Goal: Transaction & Acquisition: Purchase product/service

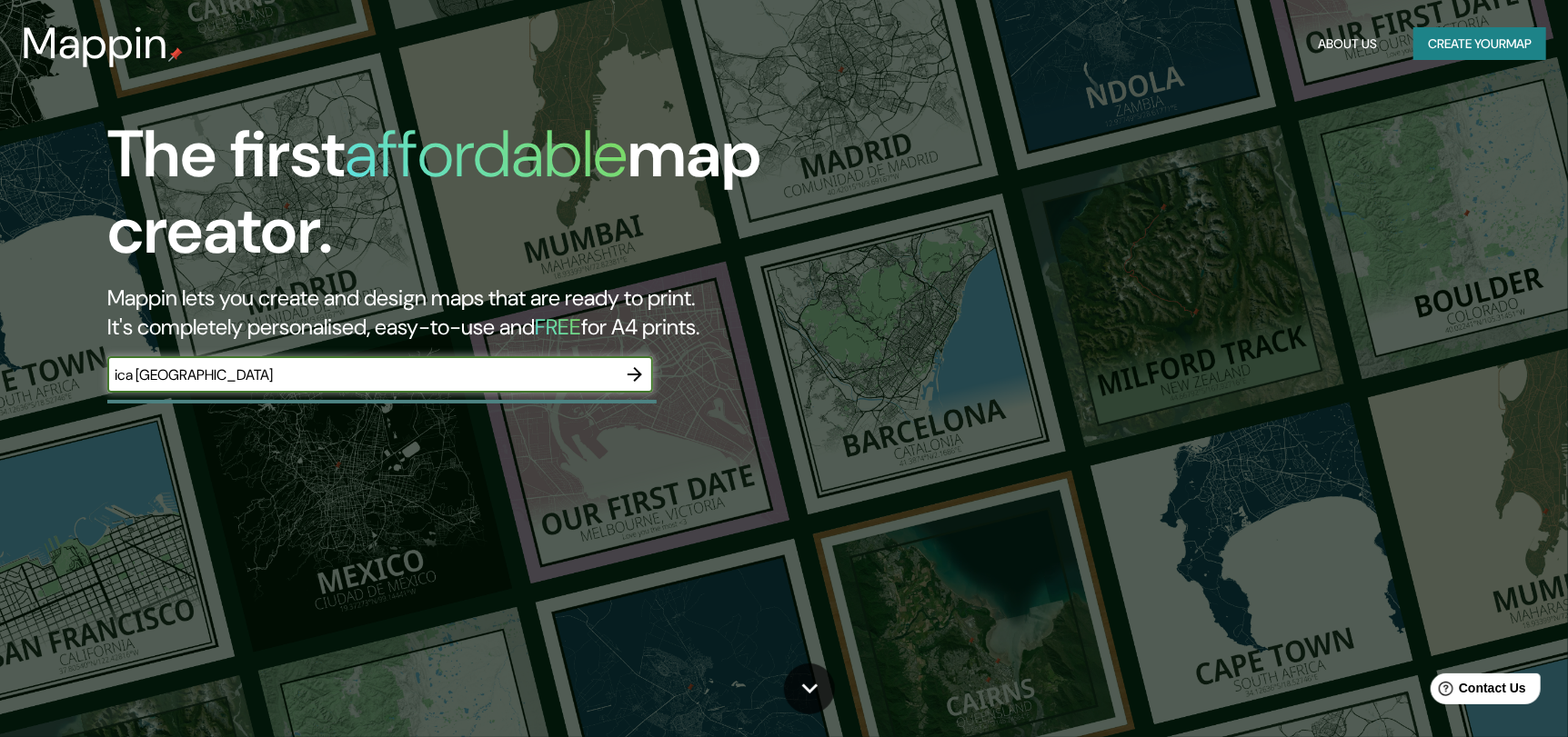
type input "ica peru"
click at [635, 379] on icon "button" at bounding box center [634, 374] width 15 height 15
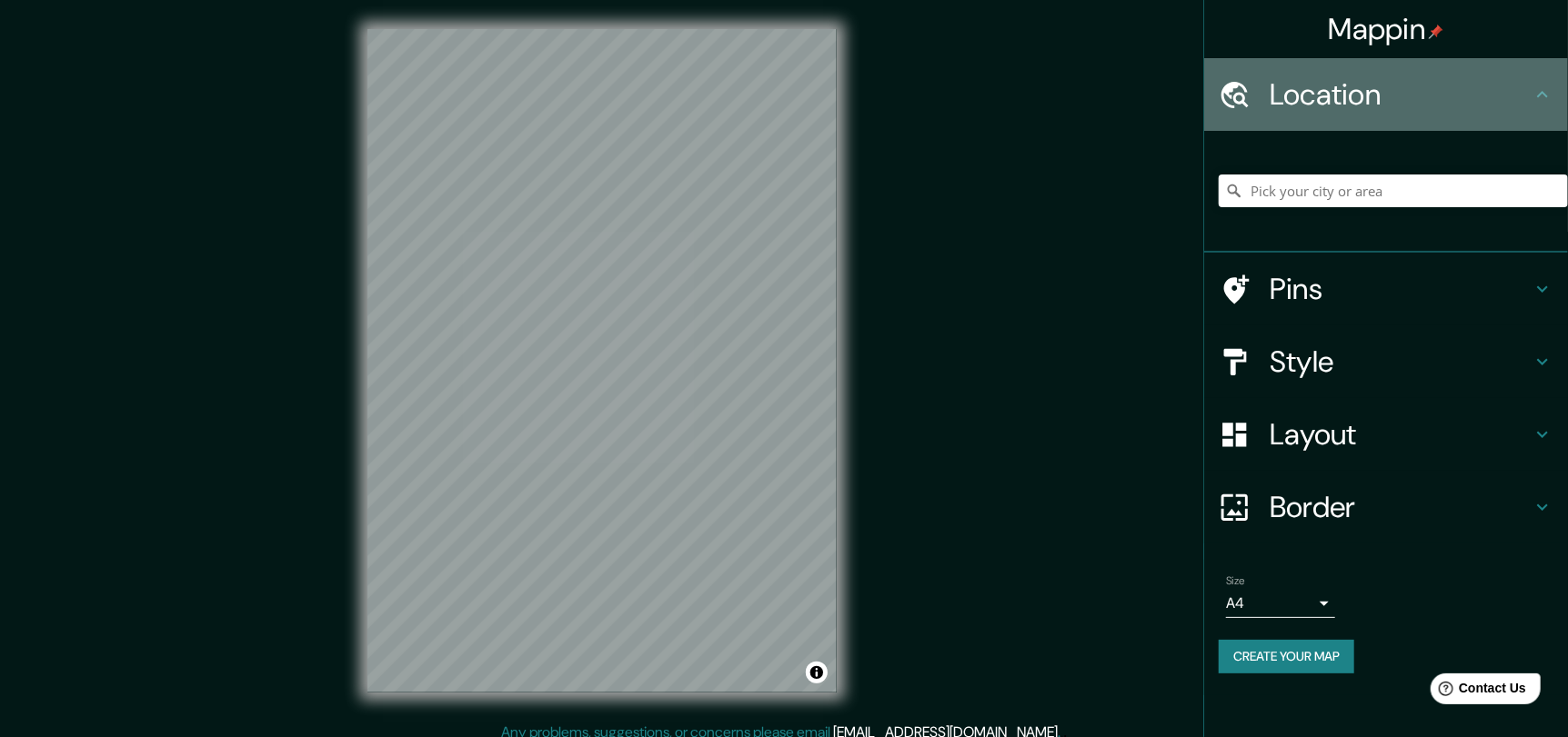
click at [1358, 101] on h4 "Location" at bounding box center [1400, 94] width 262 height 37
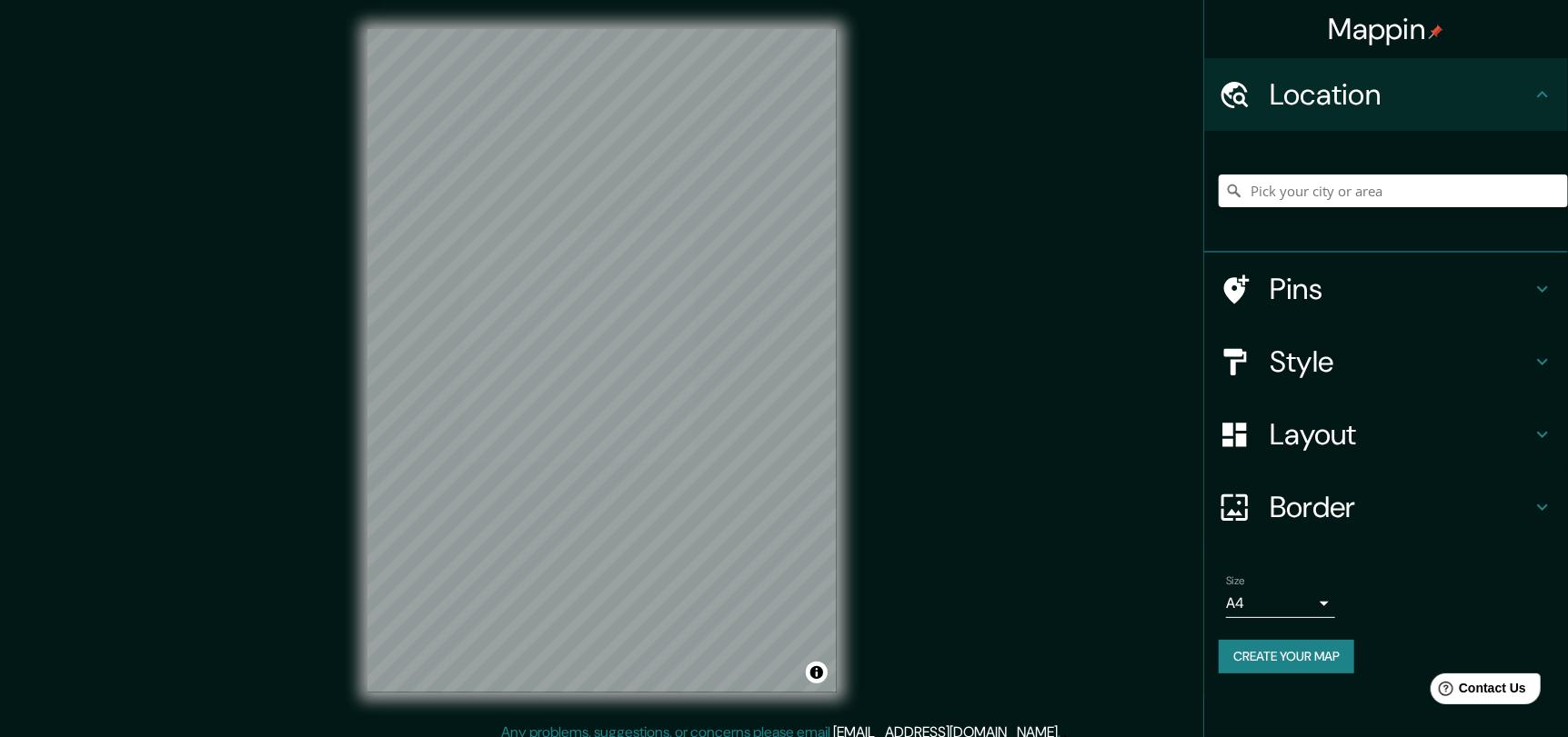
click at [1348, 363] on h4 "Style" at bounding box center [1400, 362] width 262 height 37
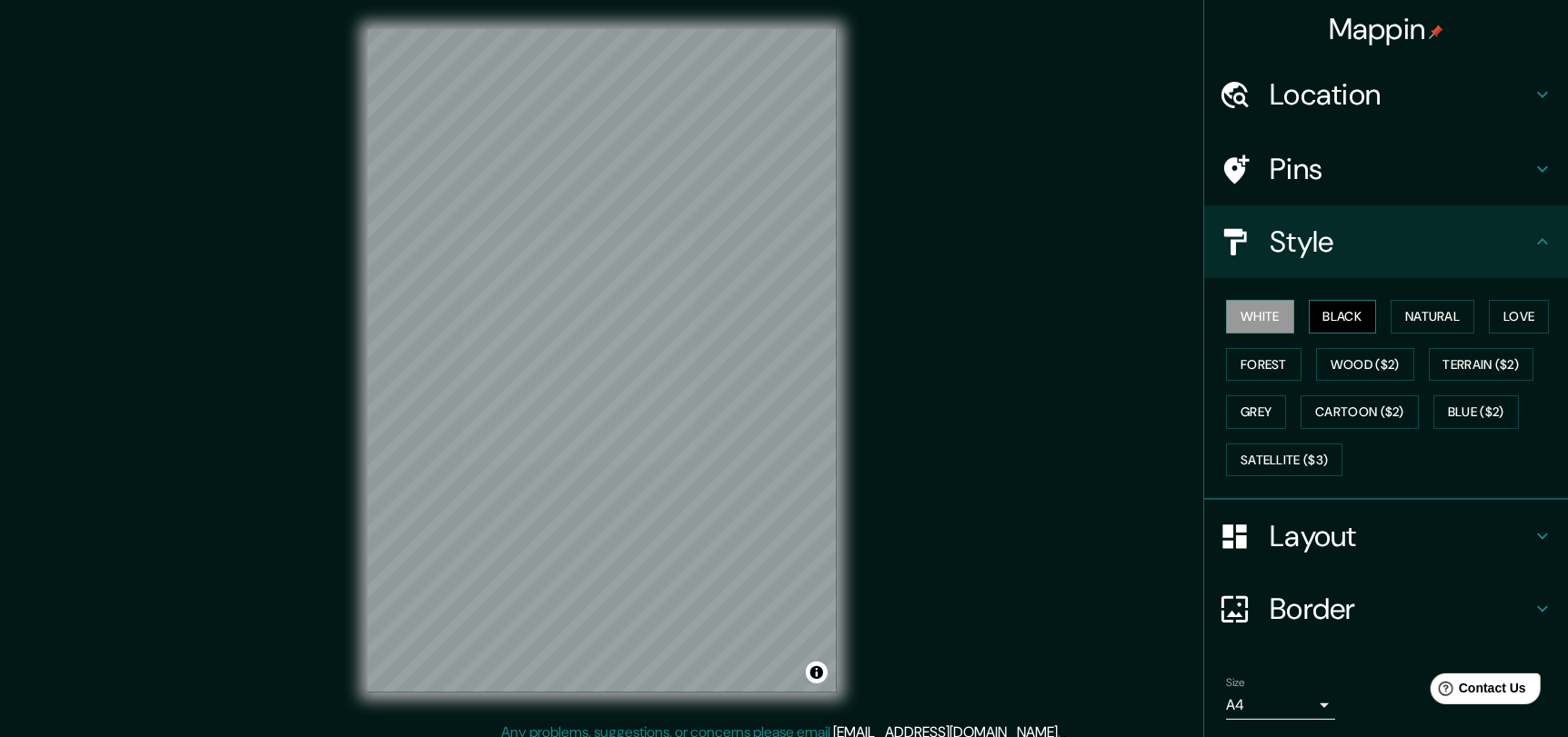
click at [1324, 318] on button "Black" at bounding box center [1342, 317] width 68 height 34
click at [1410, 313] on button "Natural" at bounding box center [1432, 317] width 83 height 34
click at [1497, 309] on button "Love" at bounding box center [1518, 317] width 60 height 34
click at [1266, 350] on button "Forest" at bounding box center [1264, 365] width 75 height 34
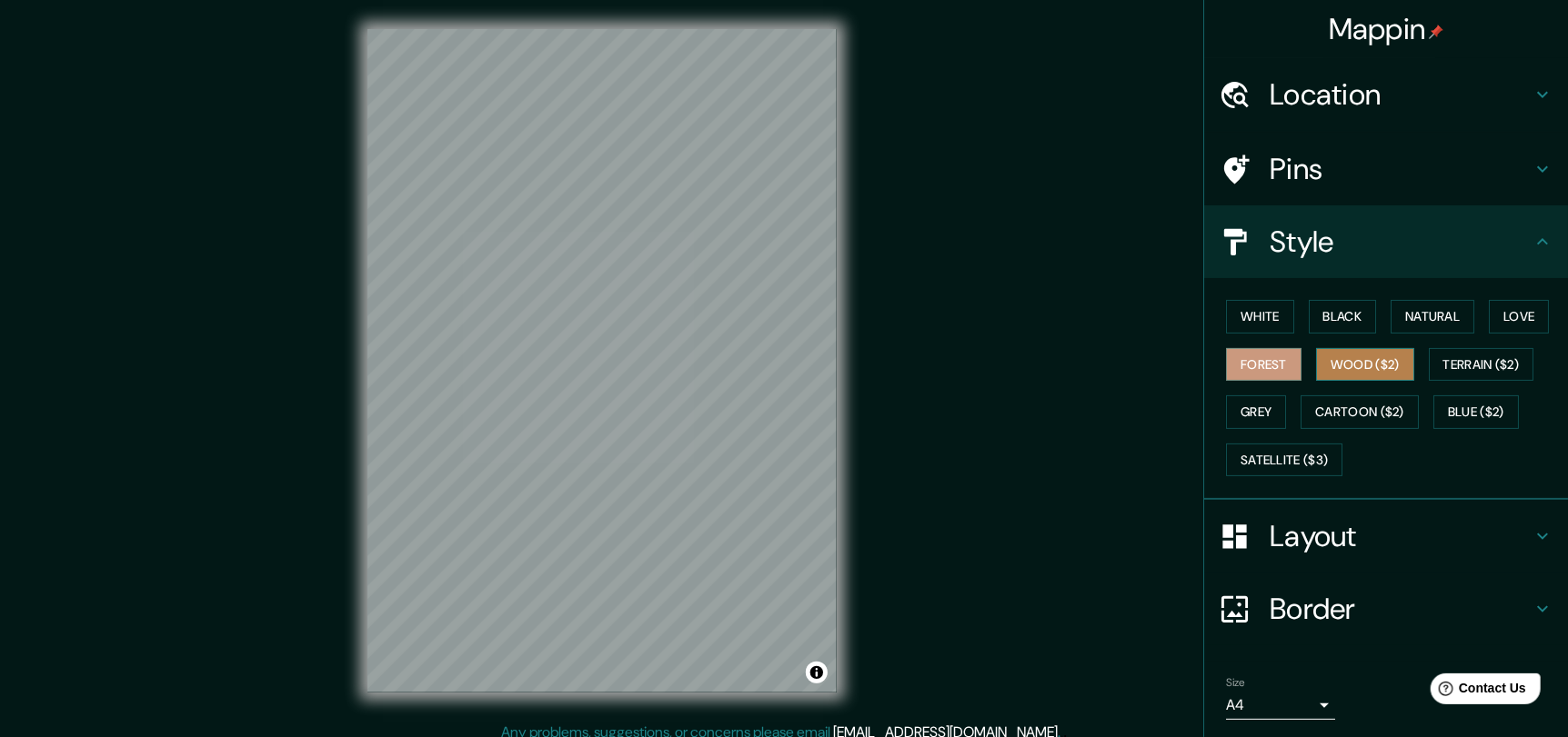
click at [1353, 362] on button "Wood ($2)" at bounding box center [1364, 365] width 98 height 34
click at [1257, 413] on button "Grey" at bounding box center [1256, 412] width 60 height 34
click at [1249, 364] on button "Forest" at bounding box center [1264, 365] width 75 height 34
click at [1508, 322] on button "Love" at bounding box center [1518, 317] width 60 height 34
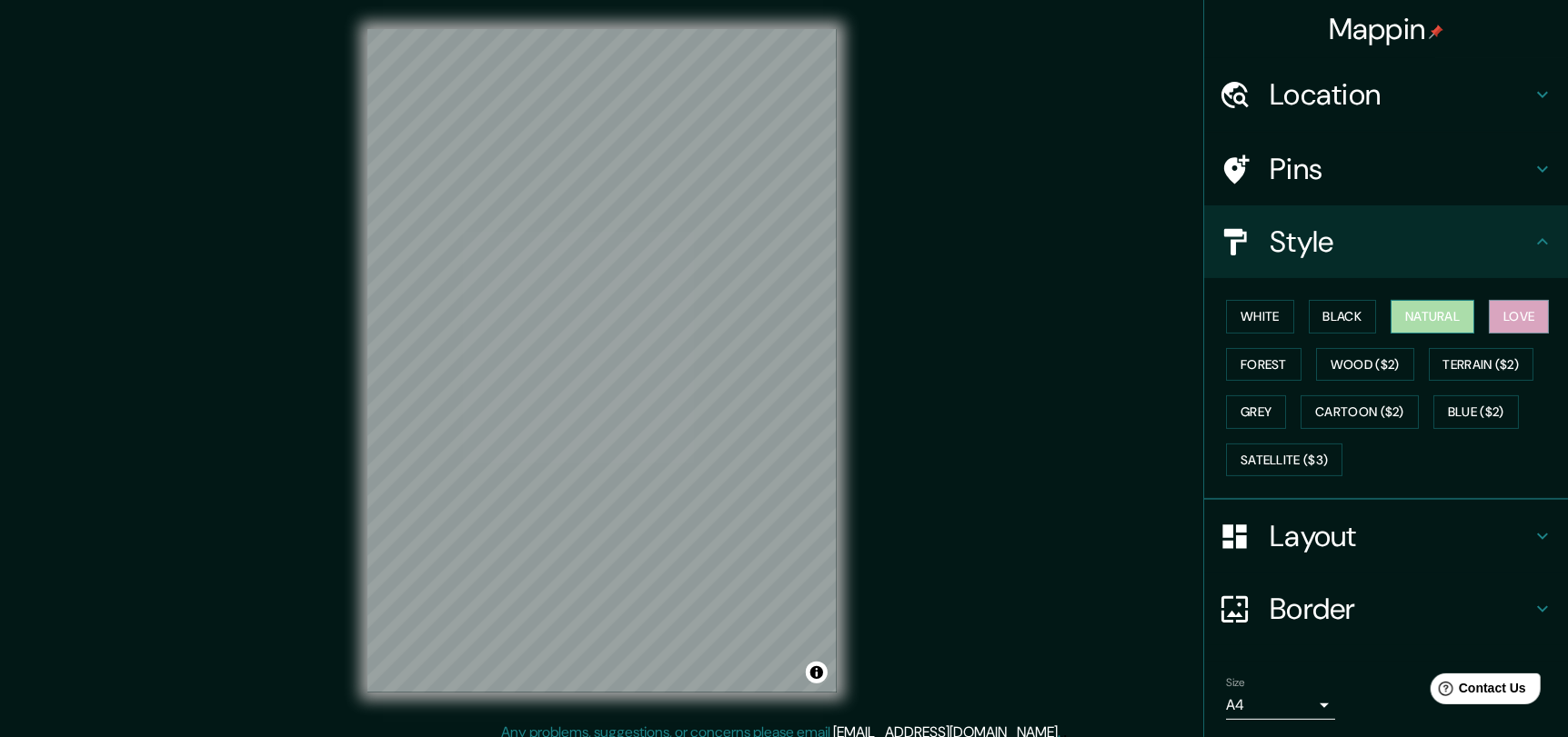
click at [1428, 324] on button "Natural" at bounding box center [1432, 317] width 83 height 34
click at [1405, 246] on h4 "Style" at bounding box center [1400, 242] width 262 height 37
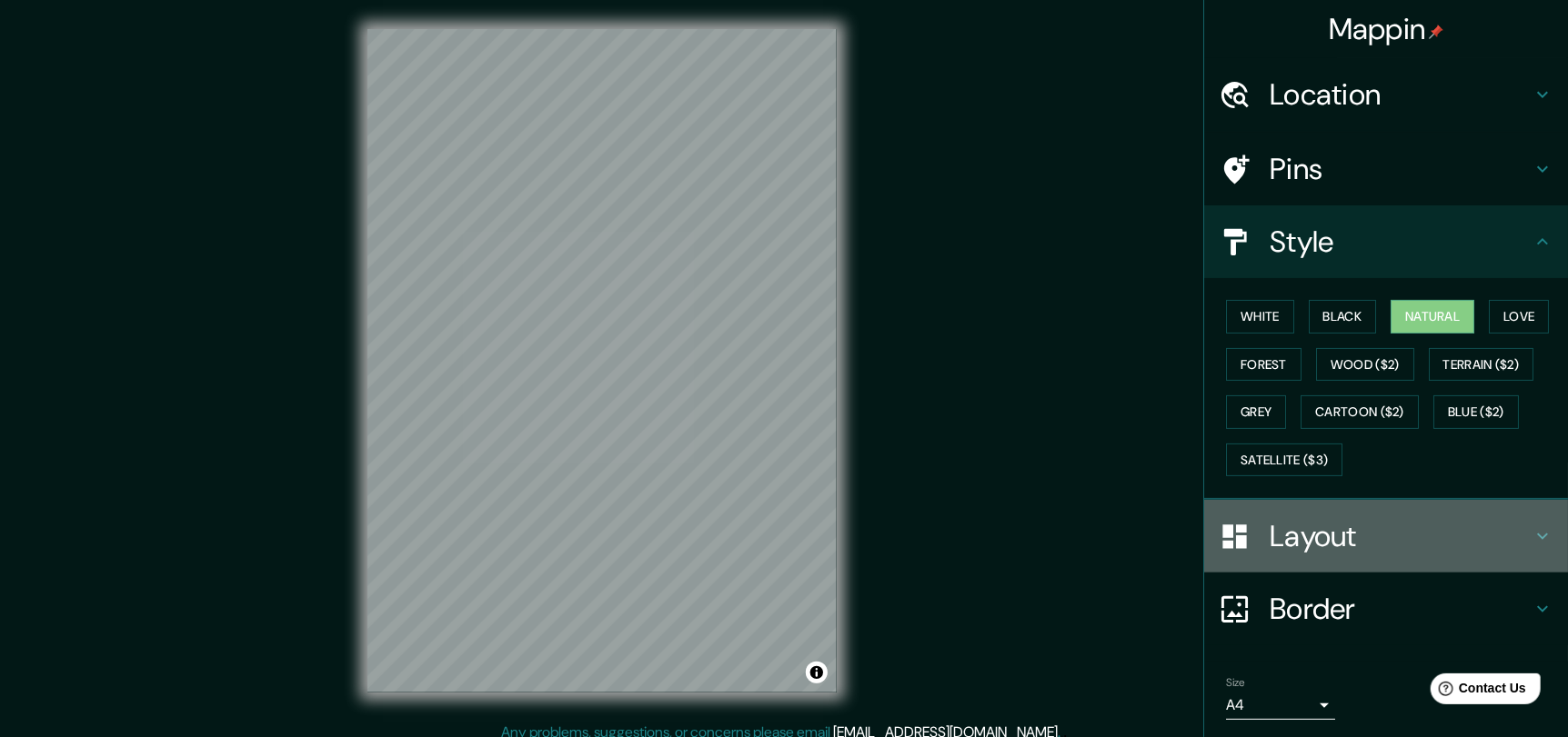
click at [1349, 529] on h4 "Layout" at bounding box center [1400, 536] width 262 height 37
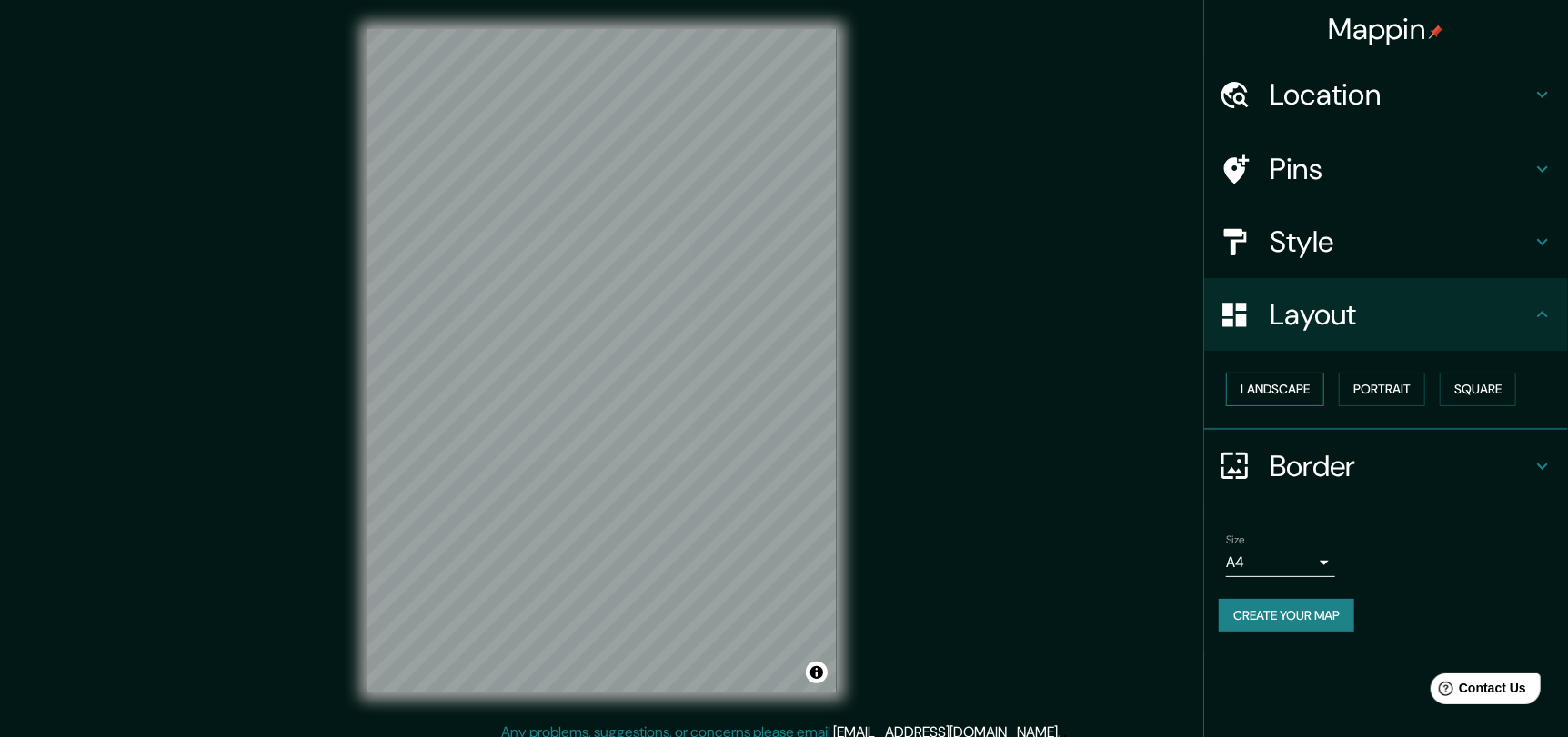
click at [1271, 377] on button "Landscape" at bounding box center [1275, 389] width 98 height 34
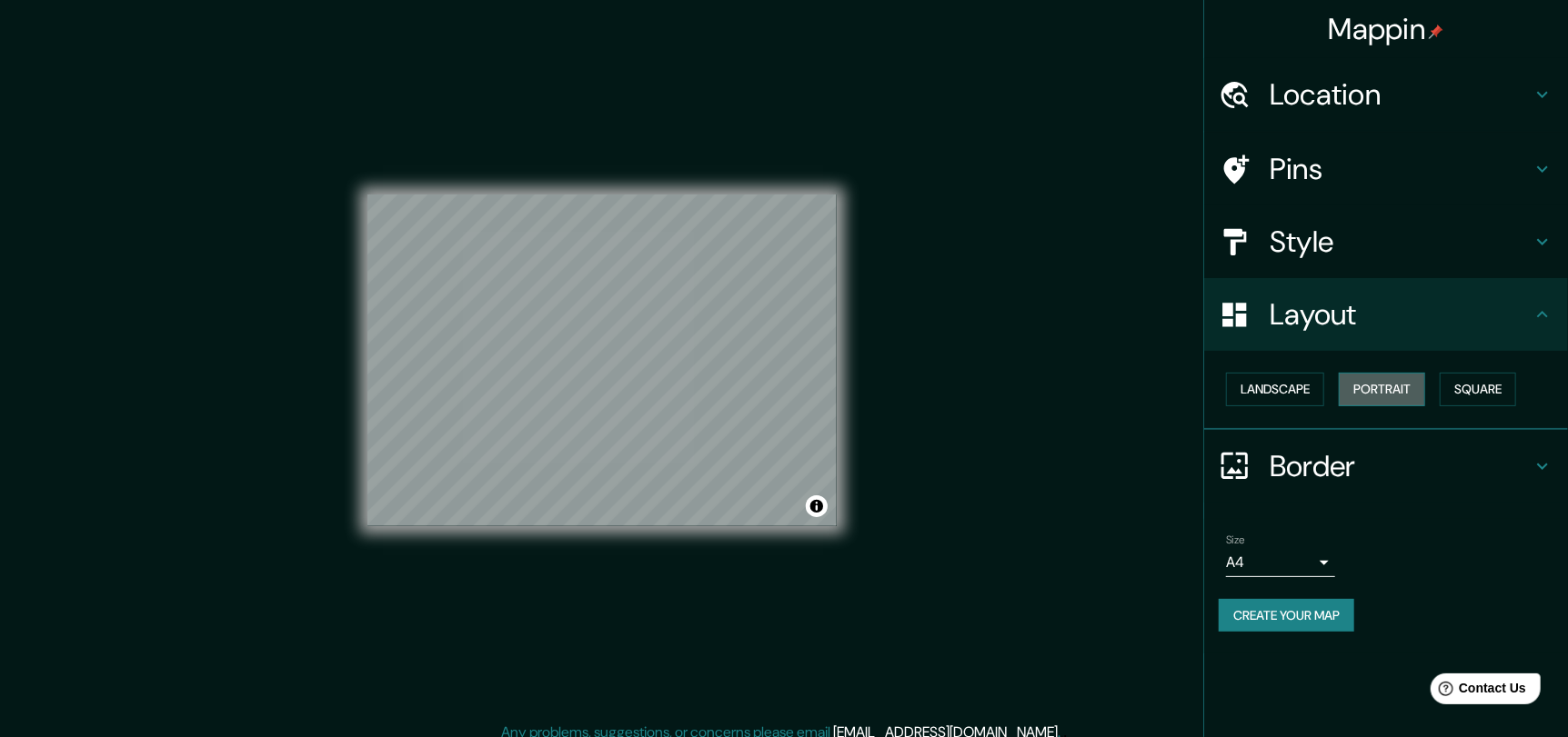
click at [1389, 390] on button "Portrait" at bounding box center [1381, 389] width 86 height 34
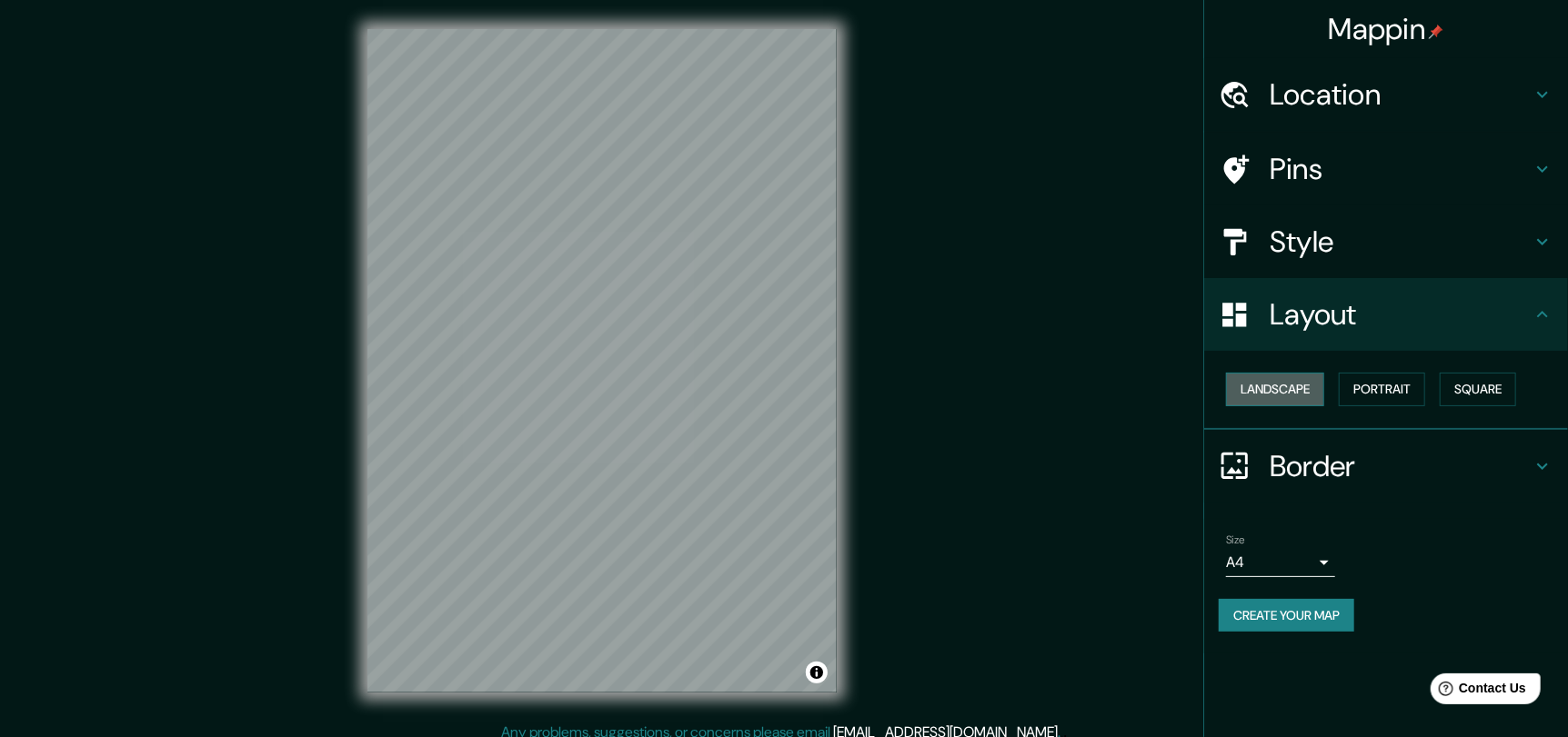
click at [1287, 395] on button "Landscape" at bounding box center [1275, 389] width 98 height 34
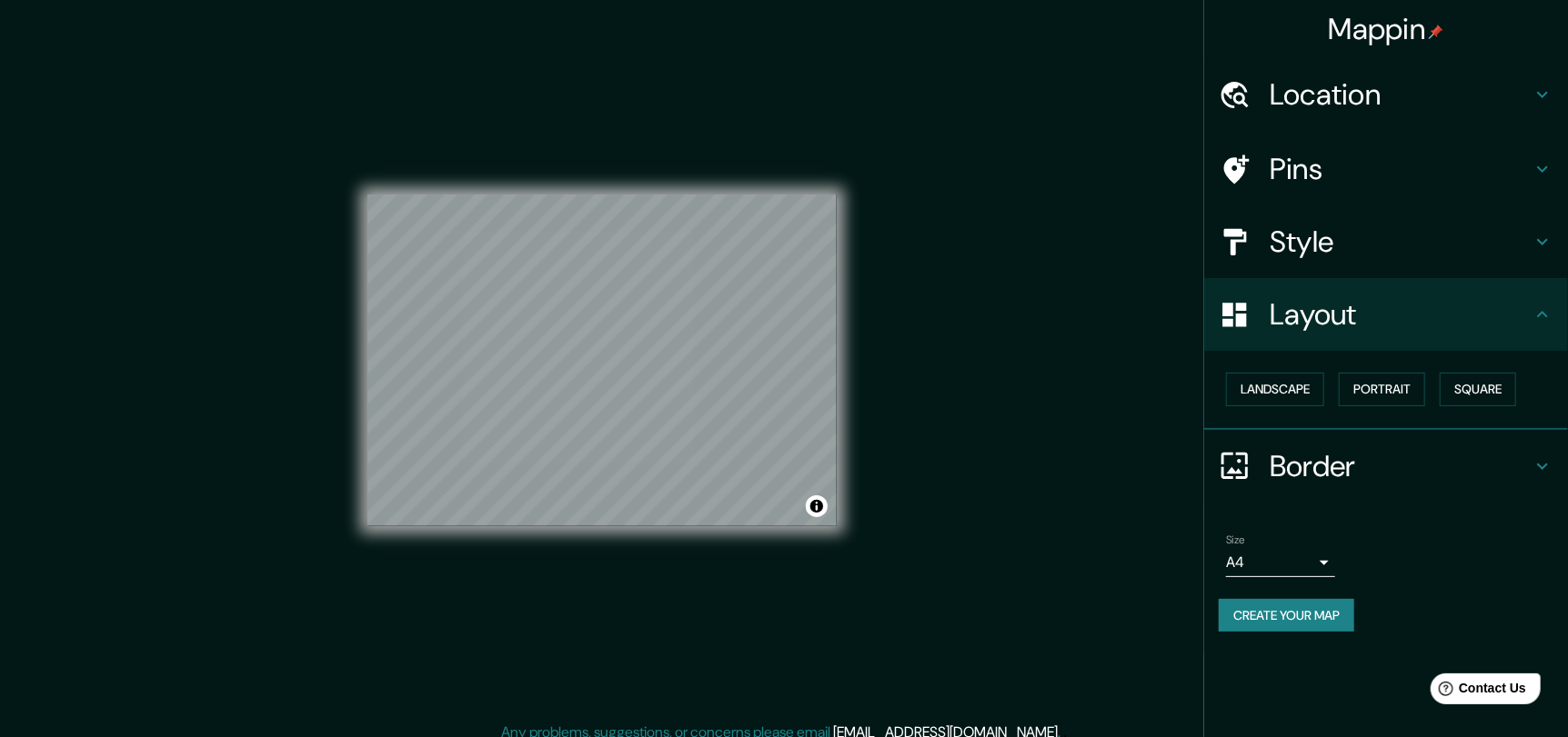
click at [1429, 323] on h4 "Layout" at bounding box center [1400, 314] width 262 height 37
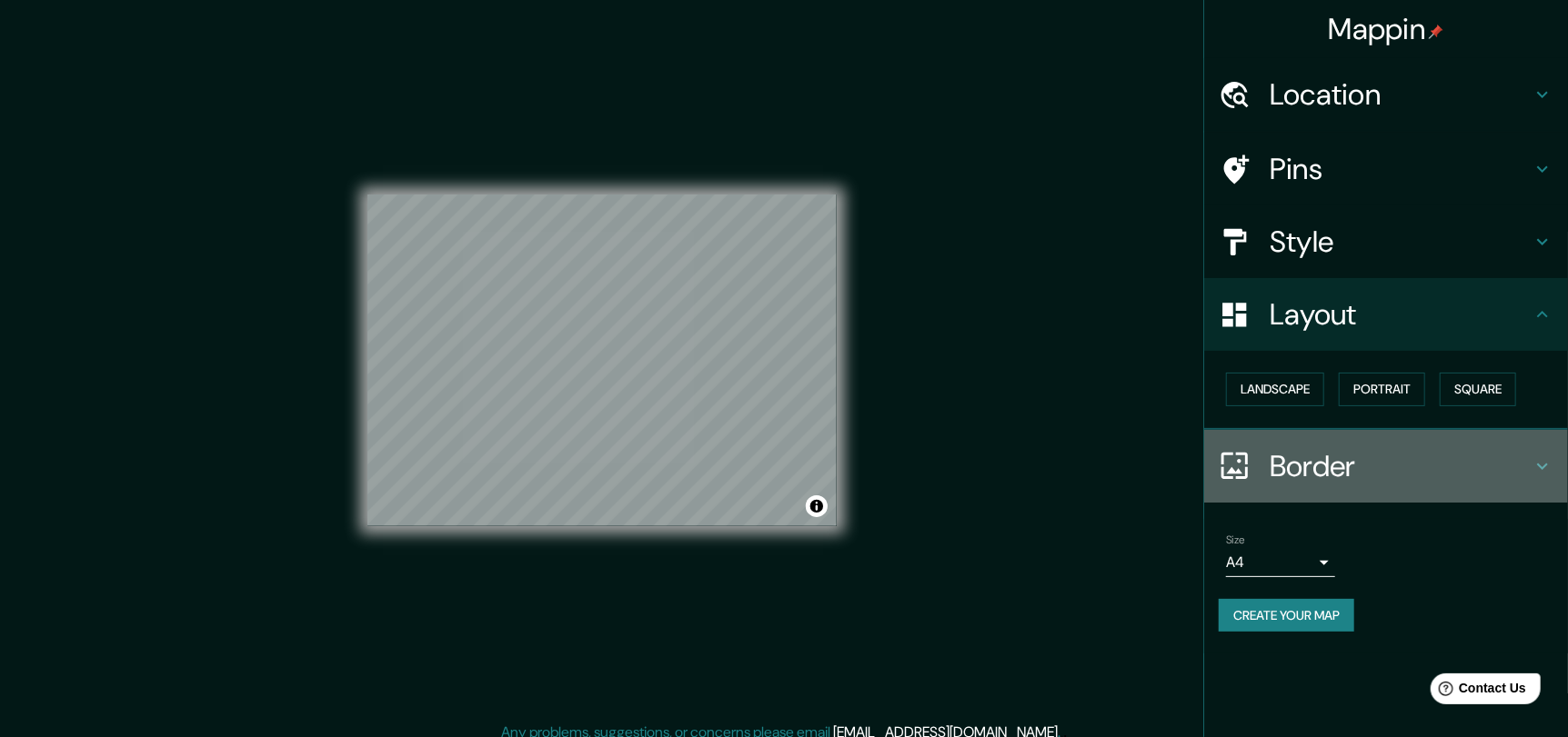
click at [1393, 448] on h4 "Border" at bounding box center [1400, 466] width 262 height 37
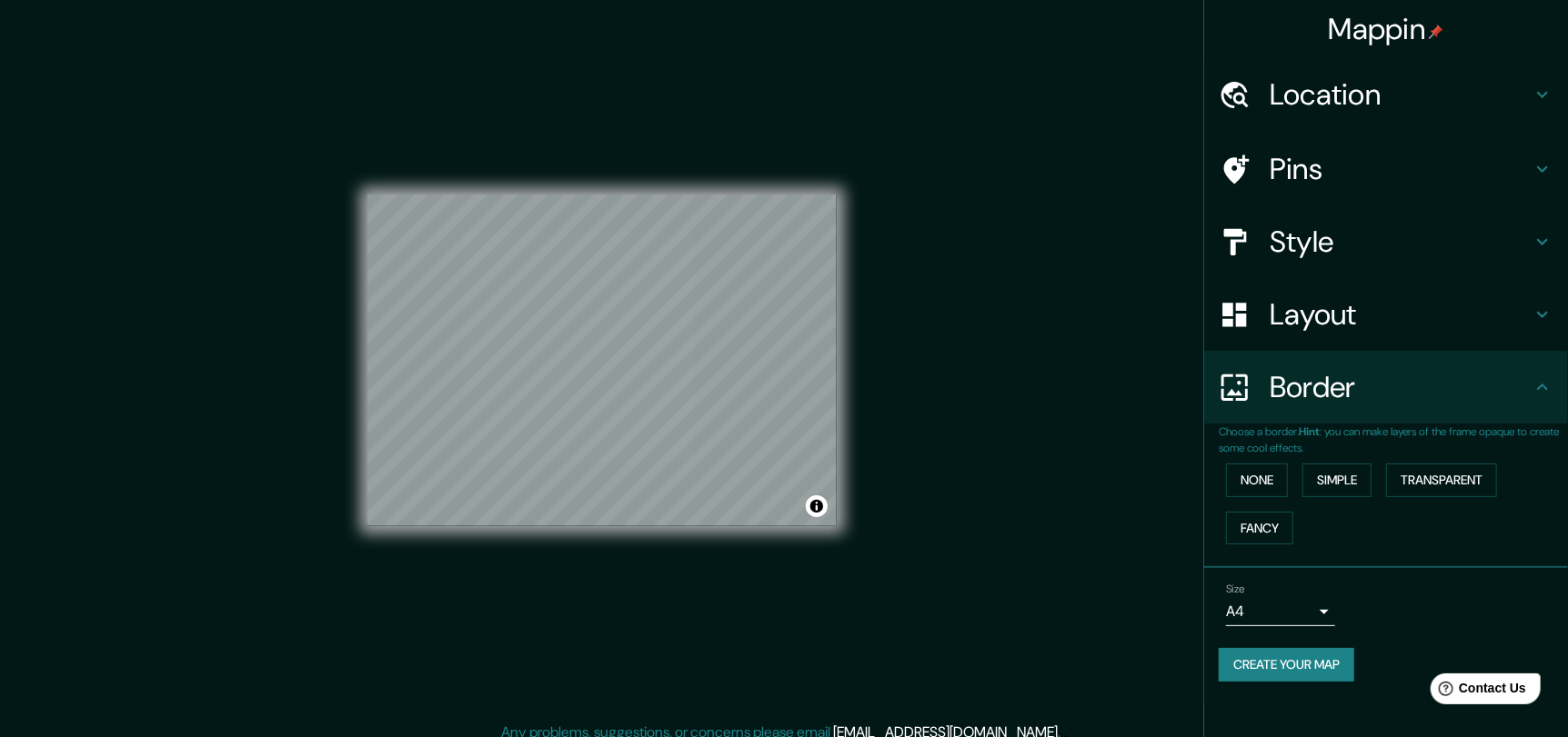
scroll to position [13, 0]
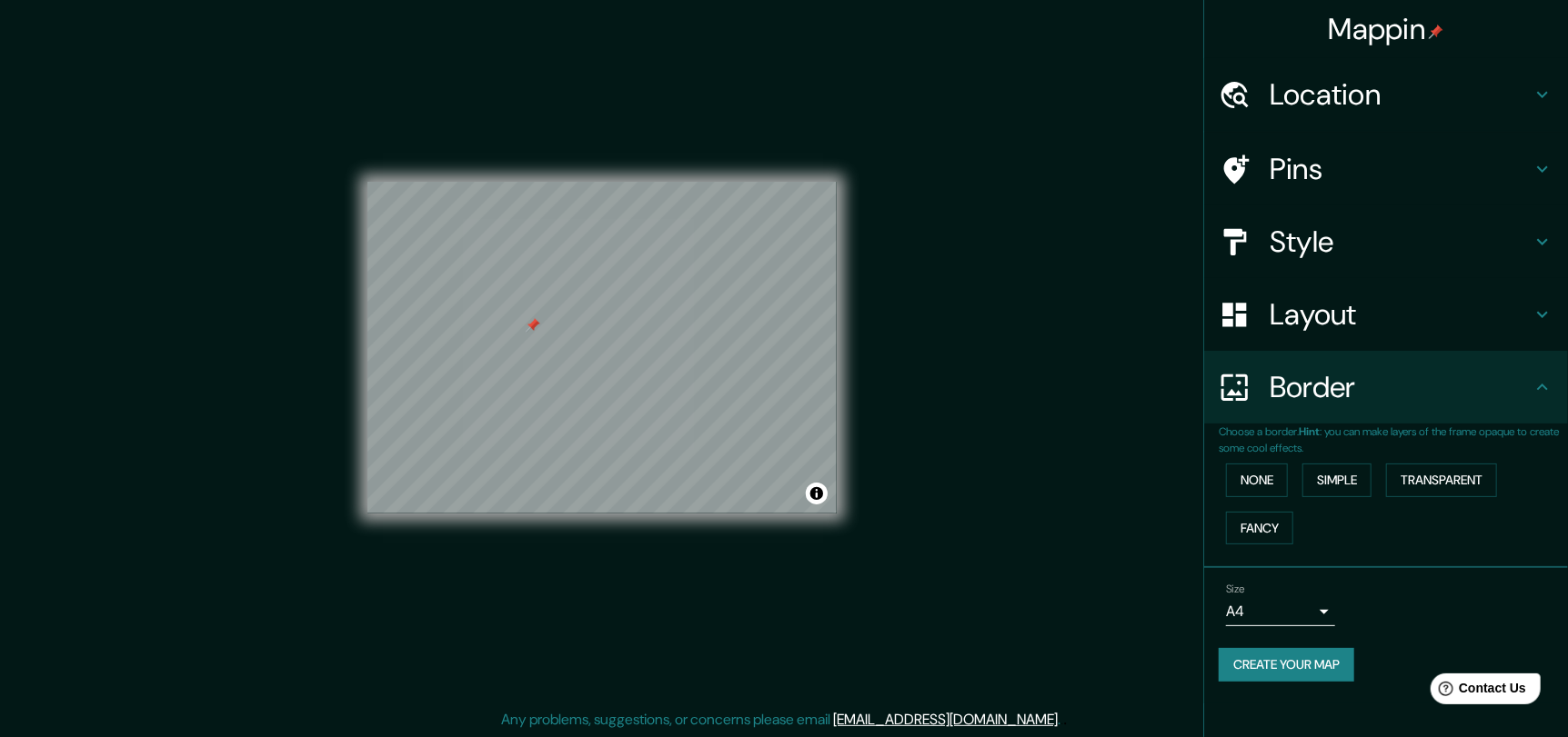
click at [1340, 152] on h4 "Pins" at bounding box center [1400, 168] width 262 height 37
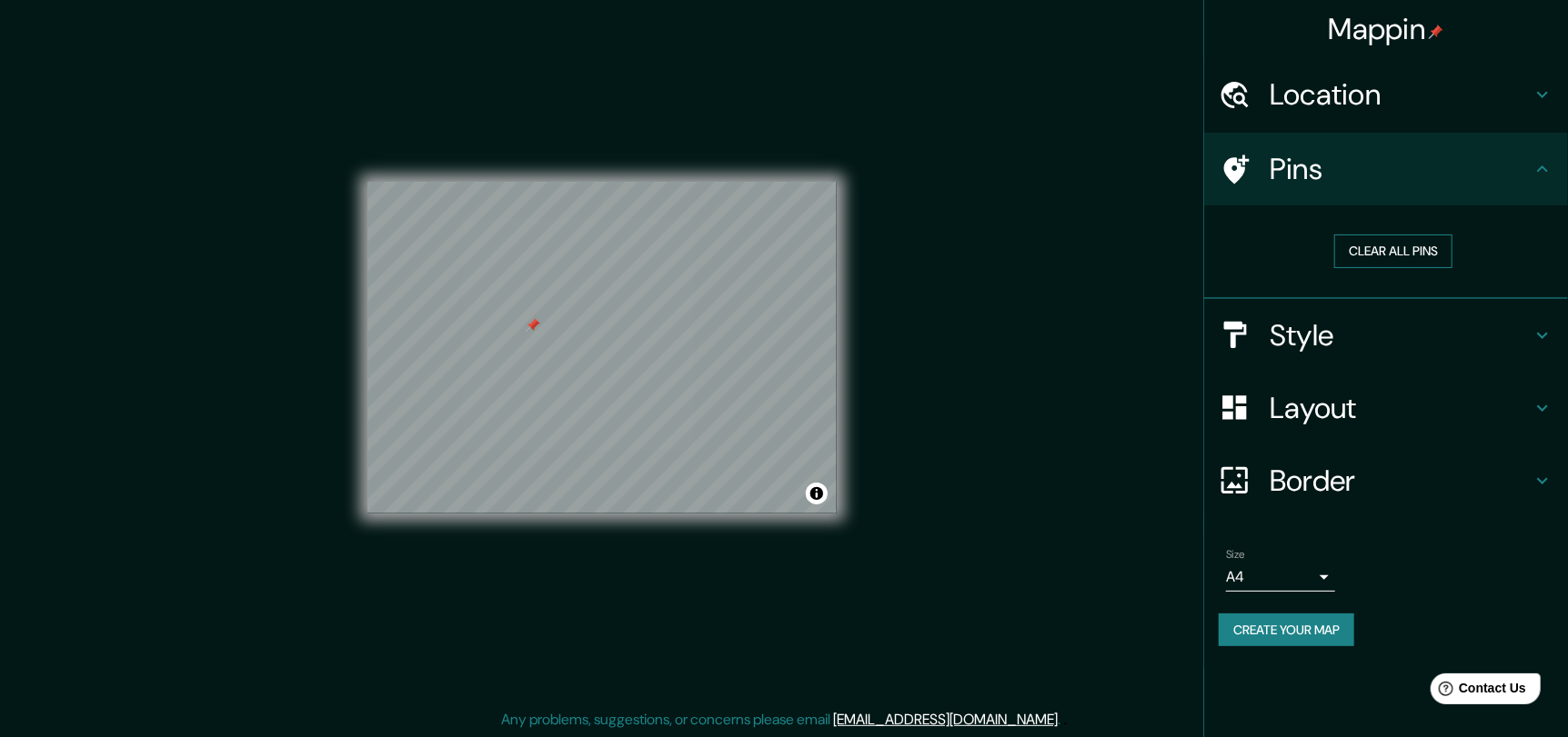
click at [1402, 250] on button "Clear all pins" at bounding box center [1393, 252] width 118 height 34
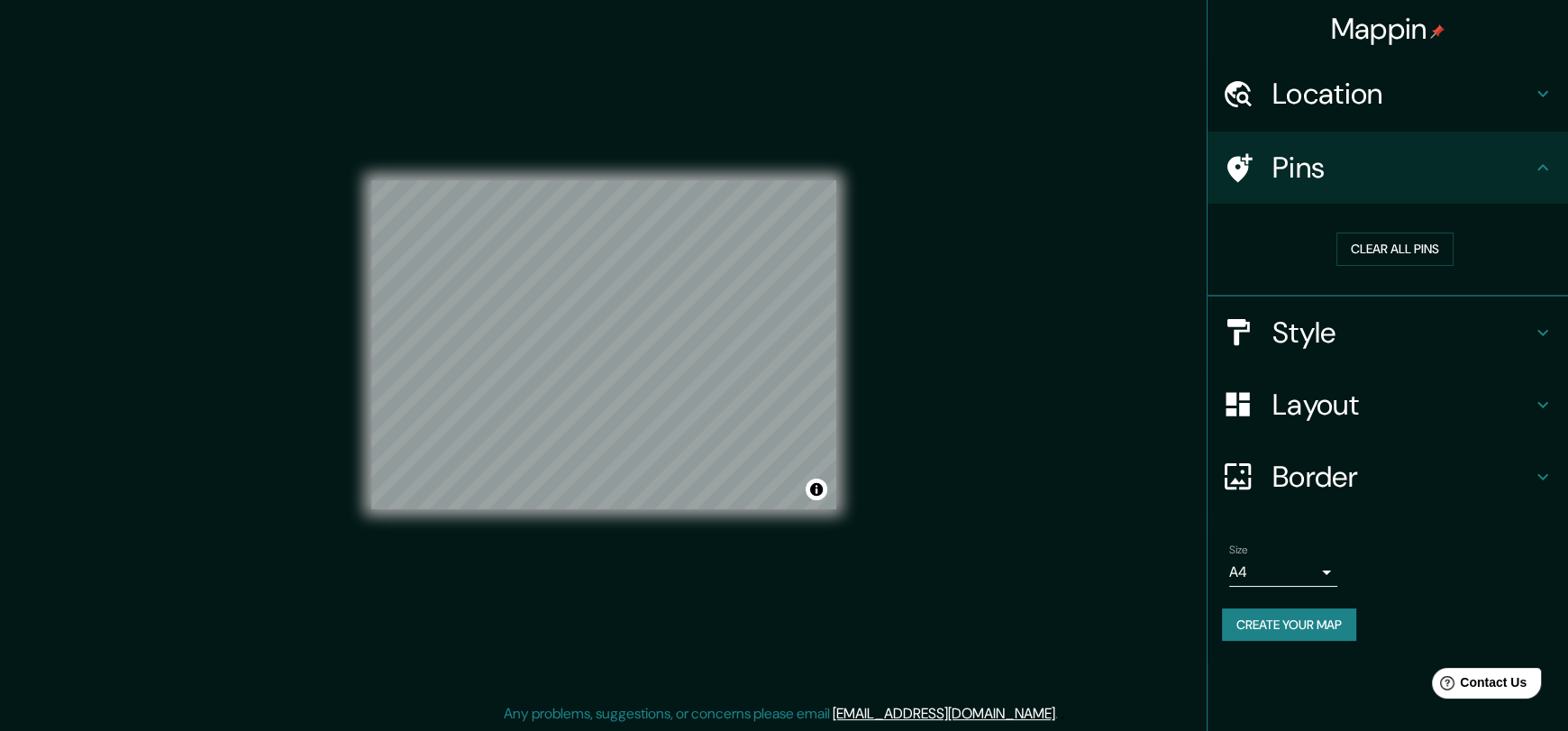
click at [1289, 571] on body "Mappin Location Pins Clear all pins Style Layout Border Choose a border. Hint :…" at bounding box center [784, 353] width 1568 height 731
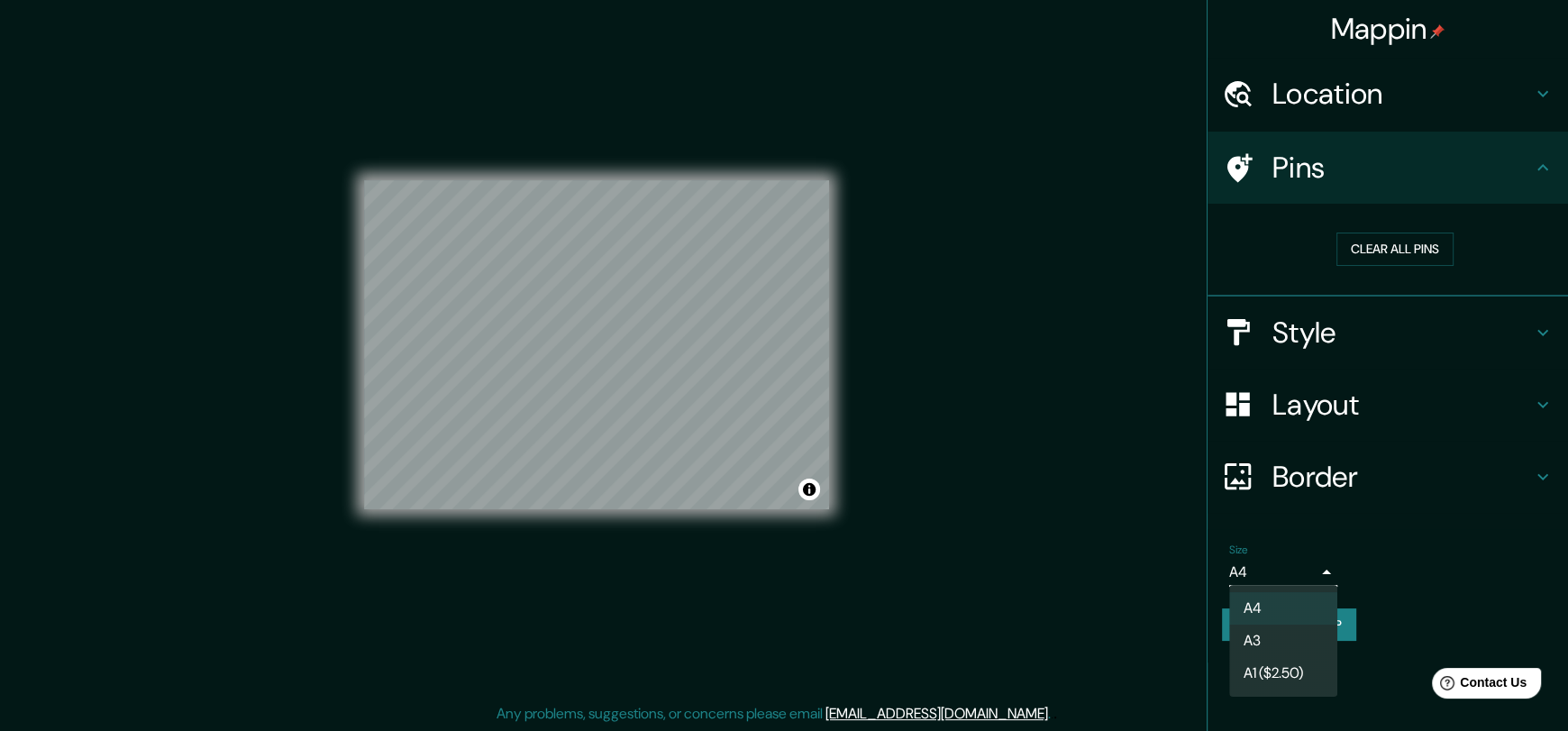
click at [1328, 567] on div at bounding box center [784, 366] width 1568 height 731
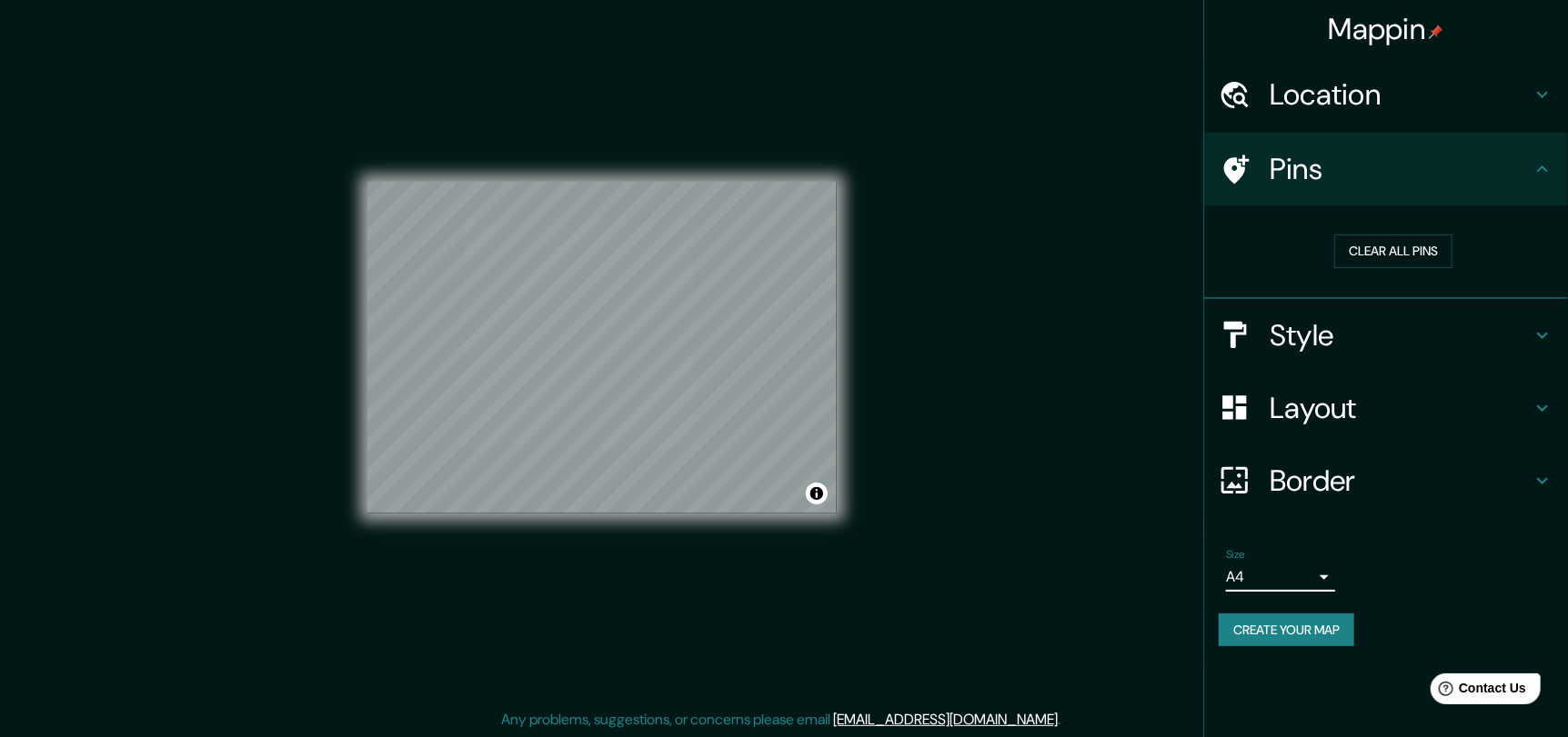
click at [1330, 632] on button "Create your map" at bounding box center [1286, 630] width 136 height 34
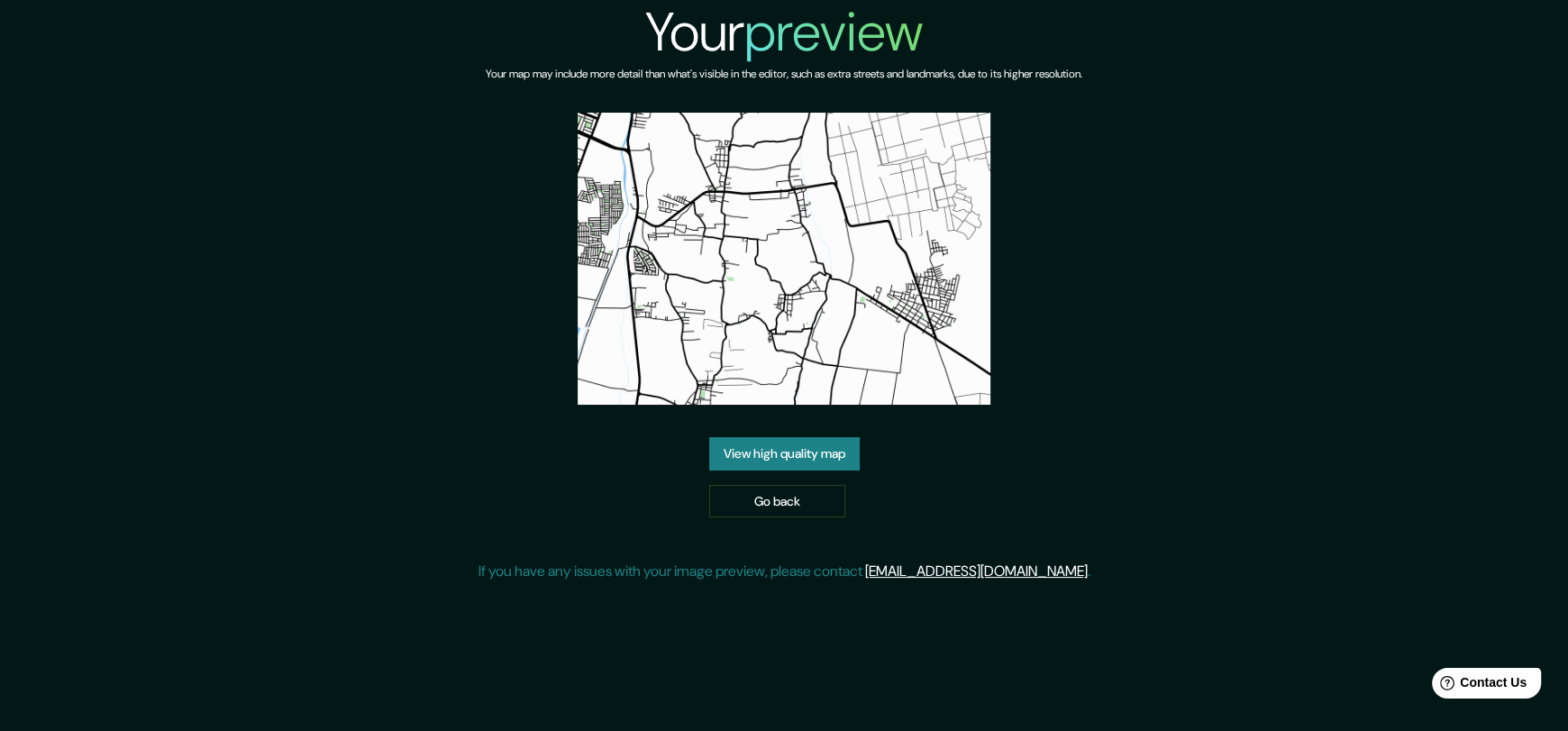
click at [833, 448] on link "View high quality map" at bounding box center [784, 454] width 150 height 33
